Goal: Task Accomplishment & Management: Use online tool/utility

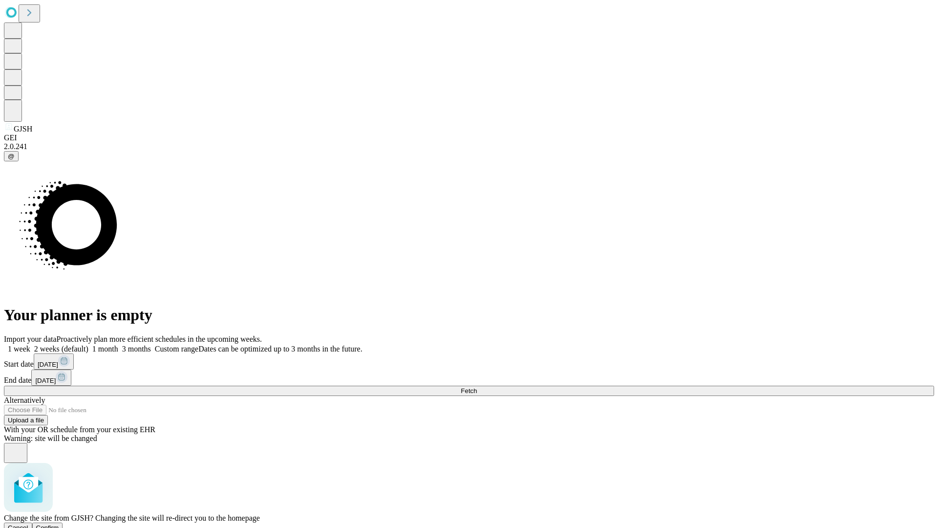
click at [59, 524] on span "Confirm" at bounding box center [47, 527] width 23 height 7
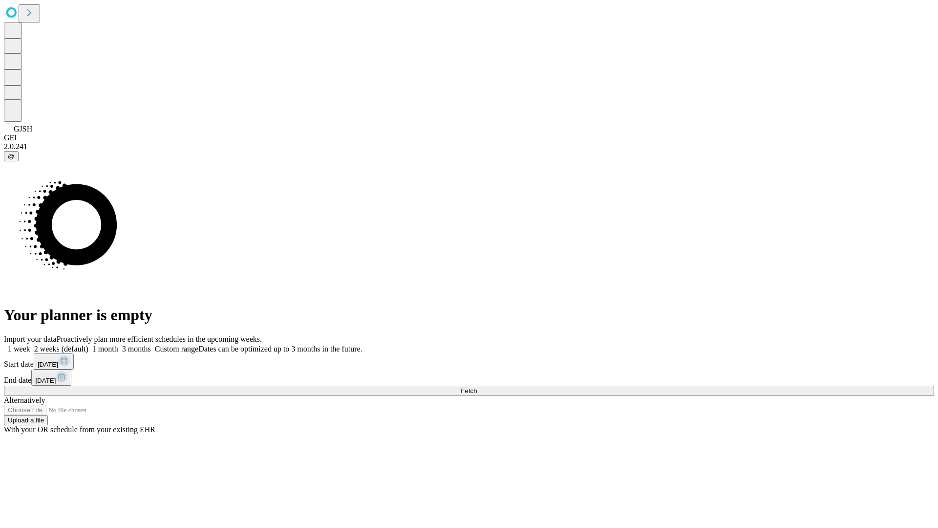
click at [88, 345] on label "2 weeks (default)" at bounding box center [59, 349] width 58 height 8
click at [477, 387] on span "Fetch" at bounding box center [469, 390] width 16 height 7
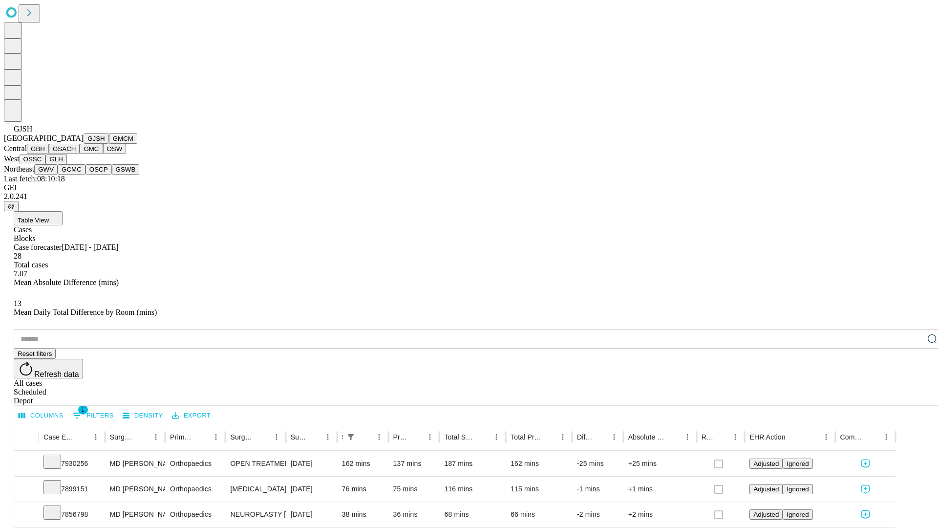
click at [109, 144] on button "GMCM" at bounding box center [123, 138] width 28 height 10
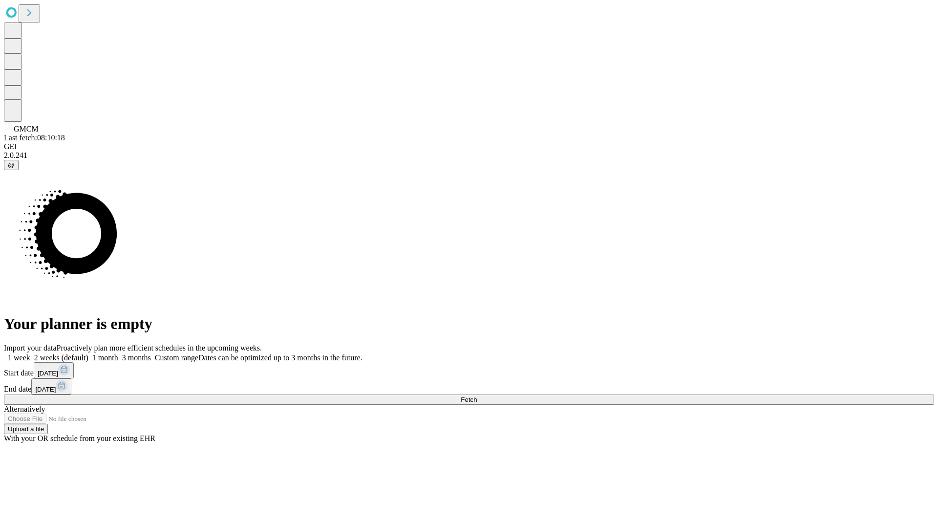
click at [477, 396] on span "Fetch" at bounding box center [469, 399] width 16 height 7
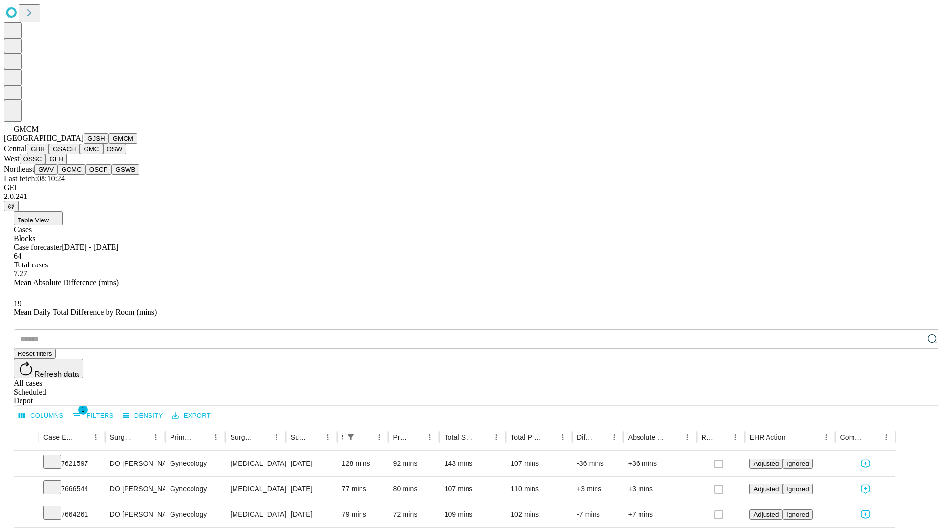
click at [49, 154] on button "GBH" at bounding box center [38, 149] width 22 height 10
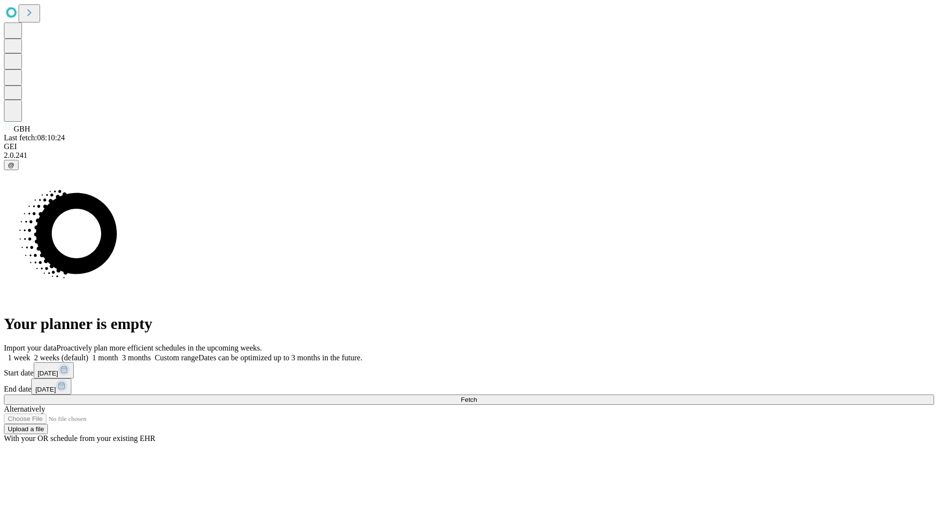
click at [88, 353] on label "2 weeks (default)" at bounding box center [59, 357] width 58 height 8
click at [477, 396] on span "Fetch" at bounding box center [469, 399] width 16 height 7
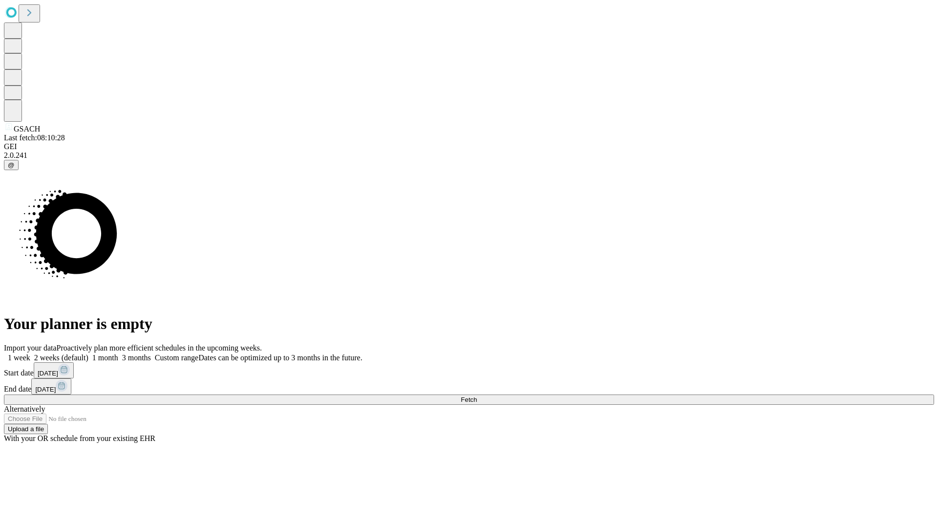
click at [477, 396] on span "Fetch" at bounding box center [469, 399] width 16 height 7
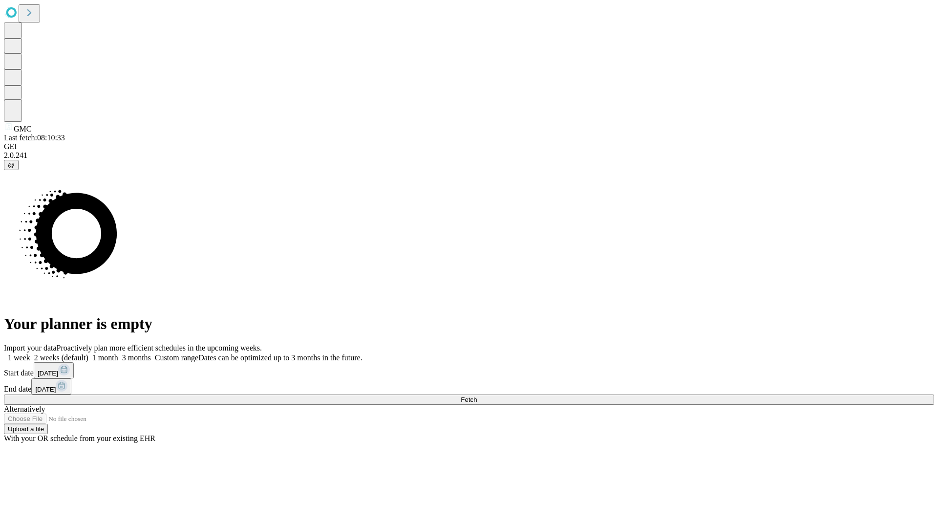
click at [88, 353] on label "2 weeks (default)" at bounding box center [59, 357] width 58 height 8
click at [477, 396] on span "Fetch" at bounding box center [469, 399] width 16 height 7
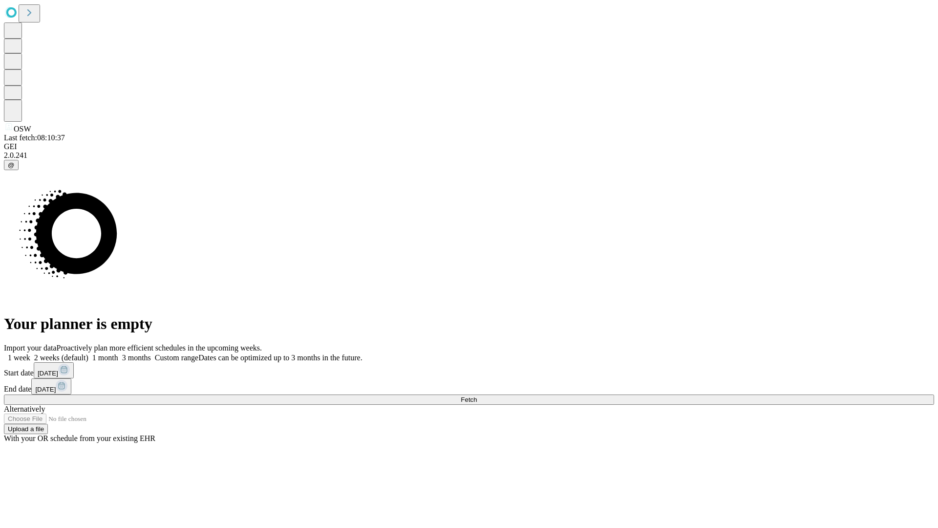
click at [88, 353] on label "2 weeks (default)" at bounding box center [59, 357] width 58 height 8
click at [477, 396] on span "Fetch" at bounding box center [469, 399] width 16 height 7
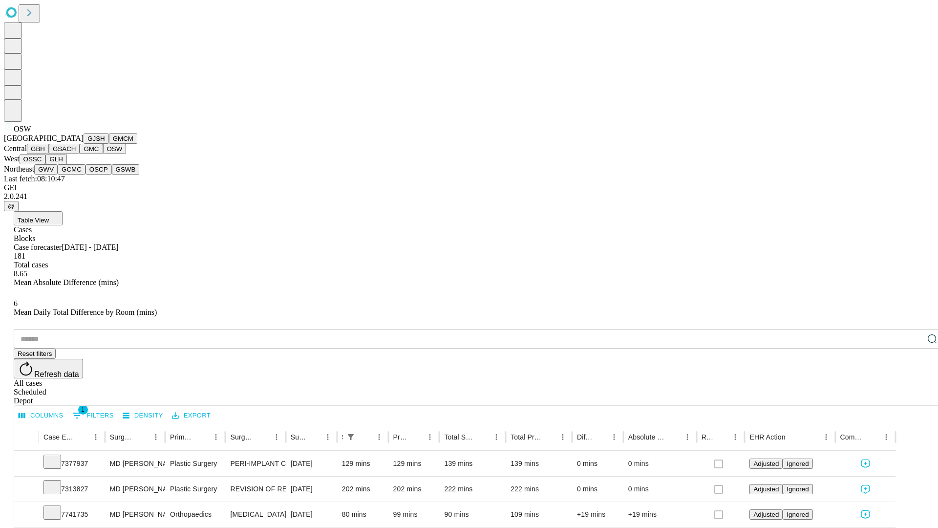
click at [46, 164] on button "OSSC" at bounding box center [33, 159] width 26 height 10
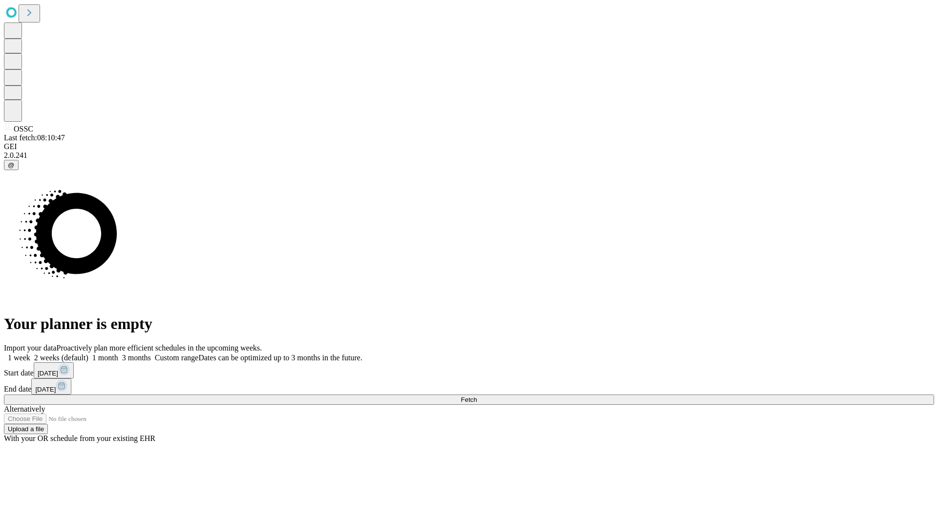
click at [88, 353] on label "2 weeks (default)" at bounding box center [59, 357] width 58 height 8
click at [477, 396] on span "Fetch" at bounding box center [469, 399] width 16 height 7
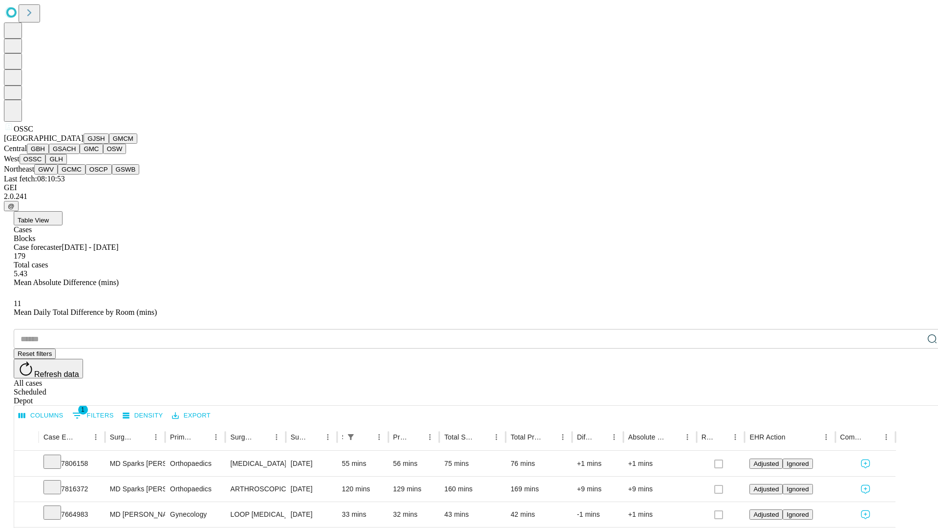
click at [66, 164] on button "GLH" at bounding box center [55, 159] width 21 height 10
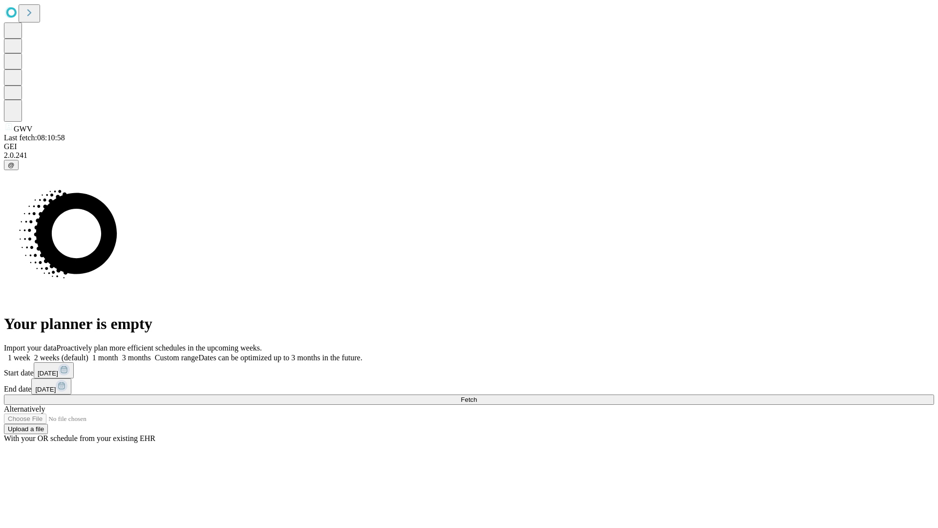
click at [88, 353] on label "2 weeks (default)" at bounding box center [59, 357] width 58 height 8
click at [477, 396] on span "Fetch" at bounding box center [469, 399] width 16 height 7
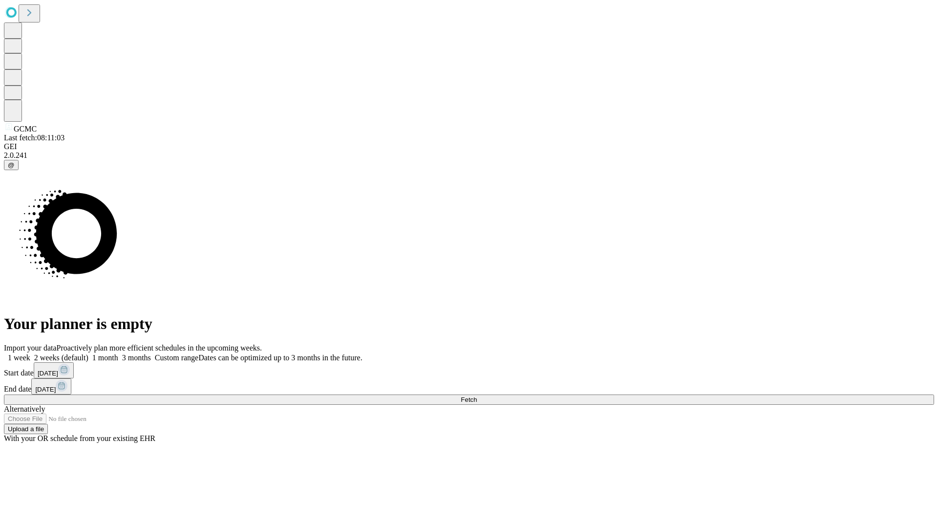
click at [88, 353] on label "2 weeks (default)" at bounding box center [59, 357] width 58 height 8
click at [477, 396] on span "Fetch" at bounding box center [469, 399] width 16 height 7
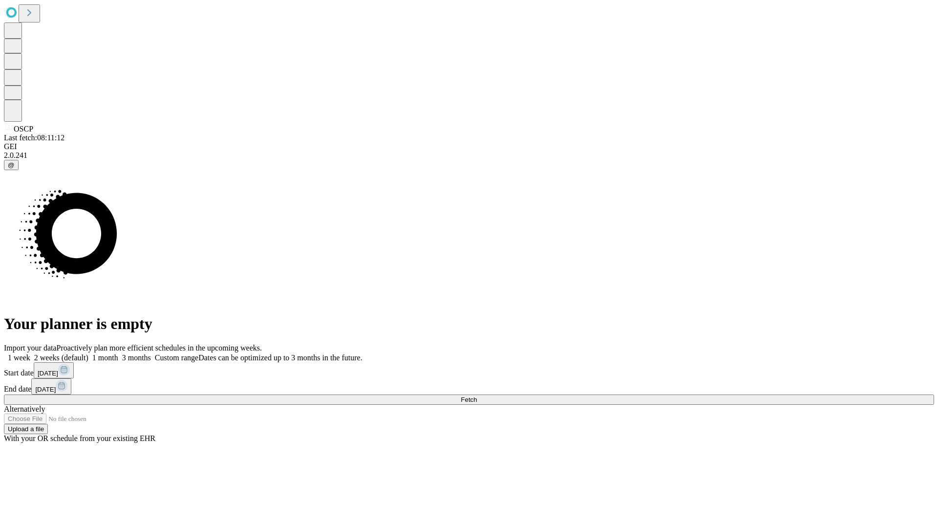
click at [88, 353] on label "2 weeks (default)" at bounding box center [59, 357] width 58 height 8
click at [477, 396] on span "Fetch" at bounding box center [469, 399] width 16 height 7
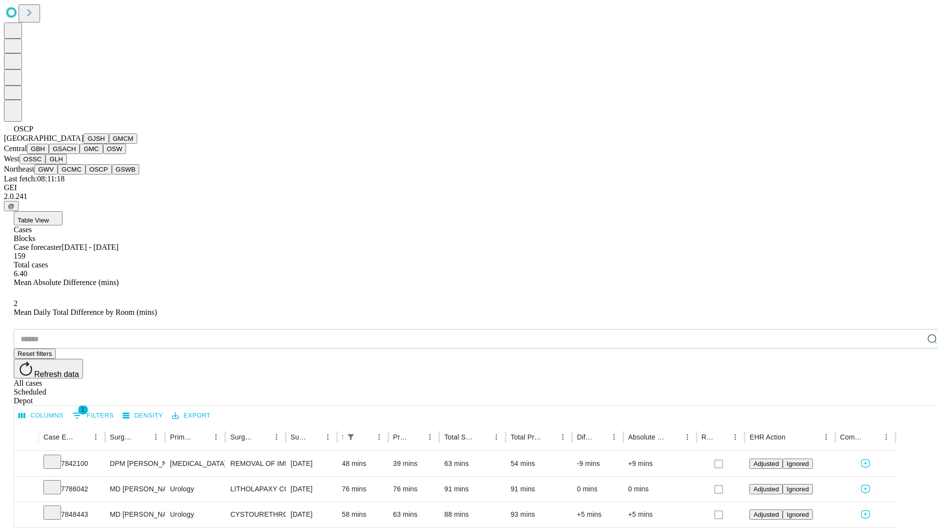
click at [112, 174] on button "GSWB" at bounding box center [126, 169] width 28 height 10
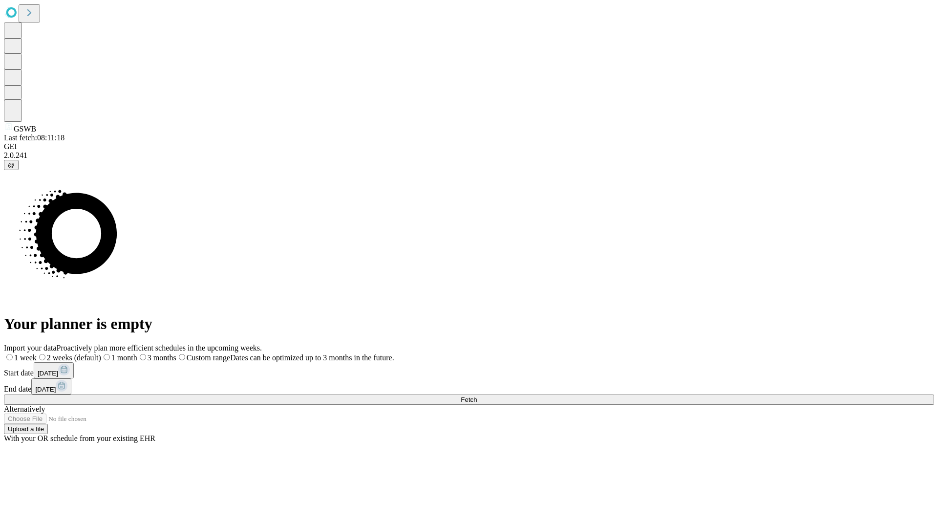
click at [101, 353] on label "2 weeks (default)" at bounding box center [69, 357] width 65 height 8
click at [477, 396] on span "Fetch" at bounding box center [469, 399] width 16 height 7
